Goal: Information Seeking & Learning: Learn about a topic

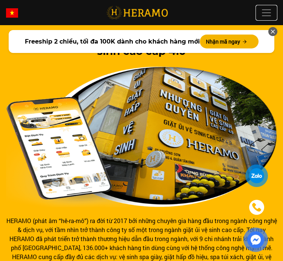
click at [265, 14] on span at bounding box center [266, 12] width 11 height 11
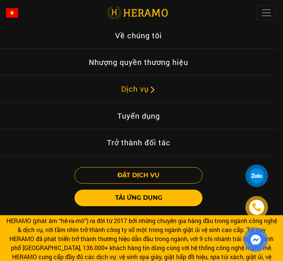
click at [144, 90] on link "Dịch vụ" at bounding box center [138, 89] width 47 height 18
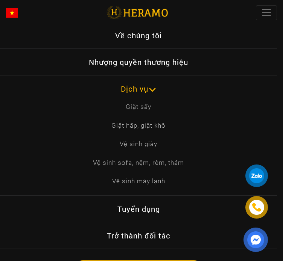
click at [144, 90] on link "Dịch vụ" at bounding box center [138, 89] width 47 height 18
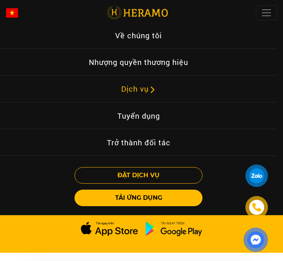
scroll to position [113, 0]
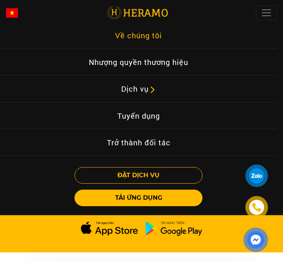
click at [151, 34] on link "Về chúng tôi" at bounding box center [138, 35] width 59 height 17
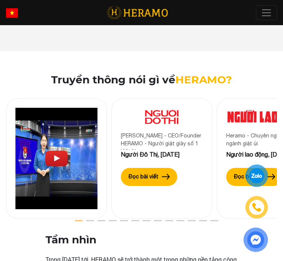
scroll to position [1203, 0]
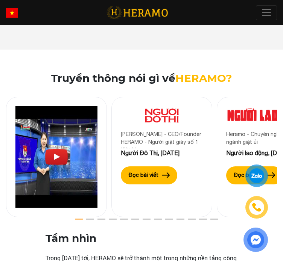
drag, startPoint x: 60, startPoint y: 150, endPoint x: 240, endPoint y: 73, distance: 196.0
click at [233, 75] on div "Truyền thông nói gì về [GEOGRAPHIC_DATA]? [PERSON_NAME] - CEO/Founder HERAMO - …" at bounding box center [141, 144] width 283 height 145
click at [245, 73] on h2 "Truyền thông nói gì về [GEOGRAPHIC_DATA]?" at bounding box center [141, 78] width 271 height 13
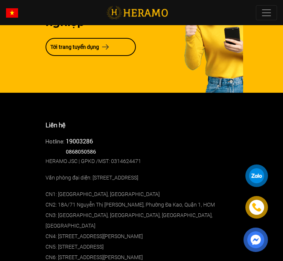
scroll to position [1990, 0]
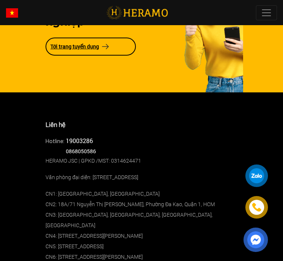
click at [109, 49] on img at bounding box center [105, 47] width 7 height 6
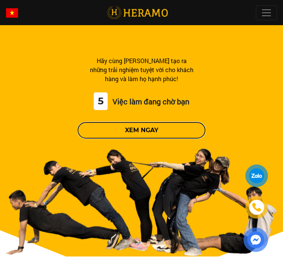
click at [120, 133] on button "Xem ngay" at bounding box center [141, 130] width 128 height 17
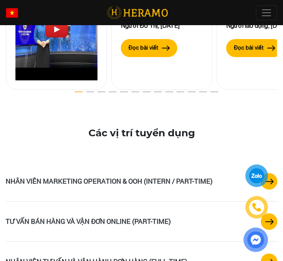
scroll to position [1439, 0]
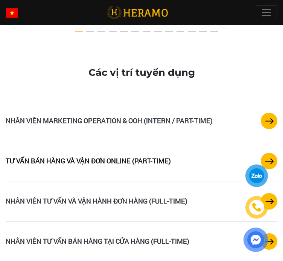
click at [111, 156] on link "TƯ VẤN BÁN HÀNG VÀ VẬN ĐƠN ONLINE (PART-TIME)" at bounding box center [88, 160] width 165 height 9
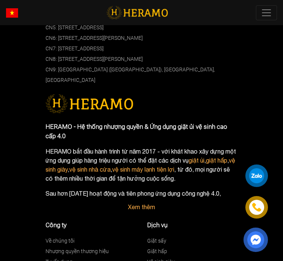
scroll to position [945, 0]
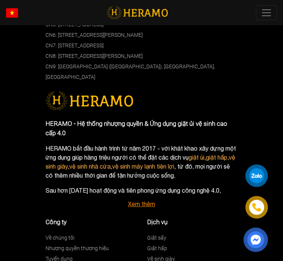
click at [147, 201] on link "Xem thêm" at bounding box center [141, 204] width 27 height 7
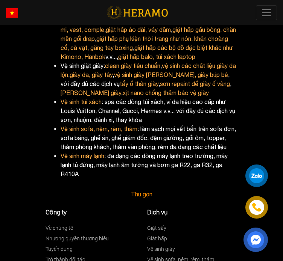
scroll to position [1058, 0]
